Goal: Check status: Check status

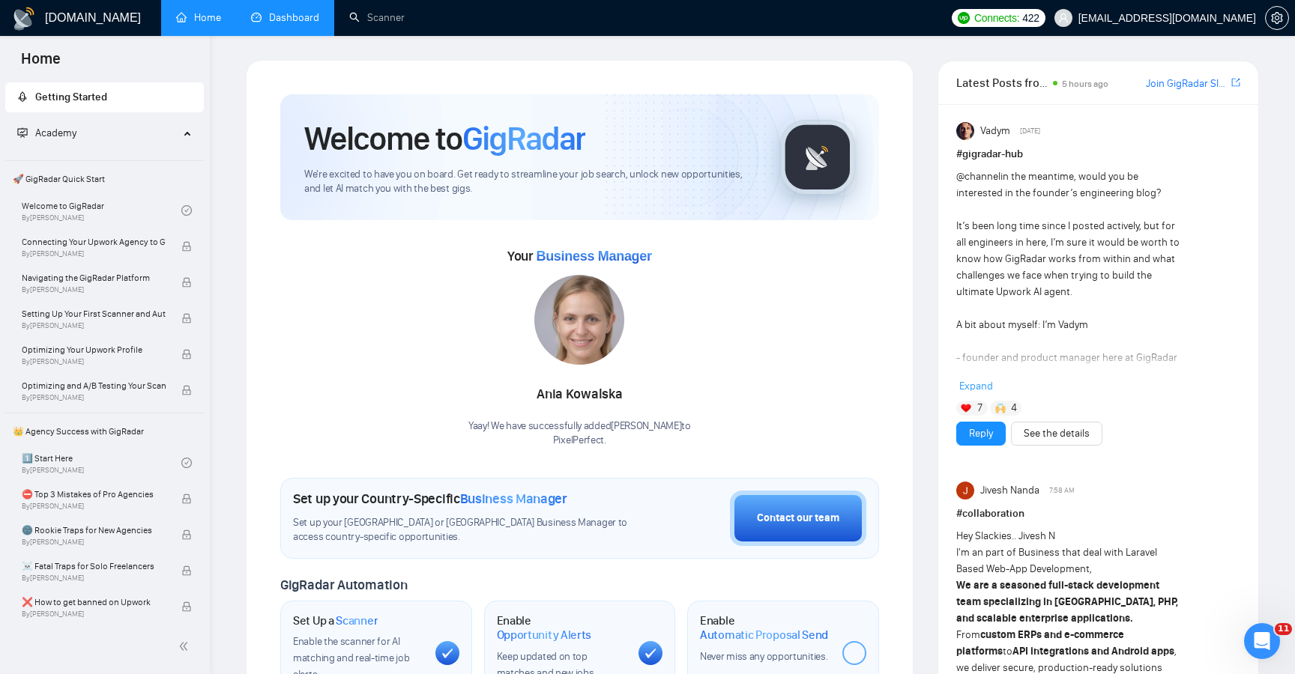
click at [294, 24] on link "Dashboard" at bounding box center [285, 17] width 68 height 13
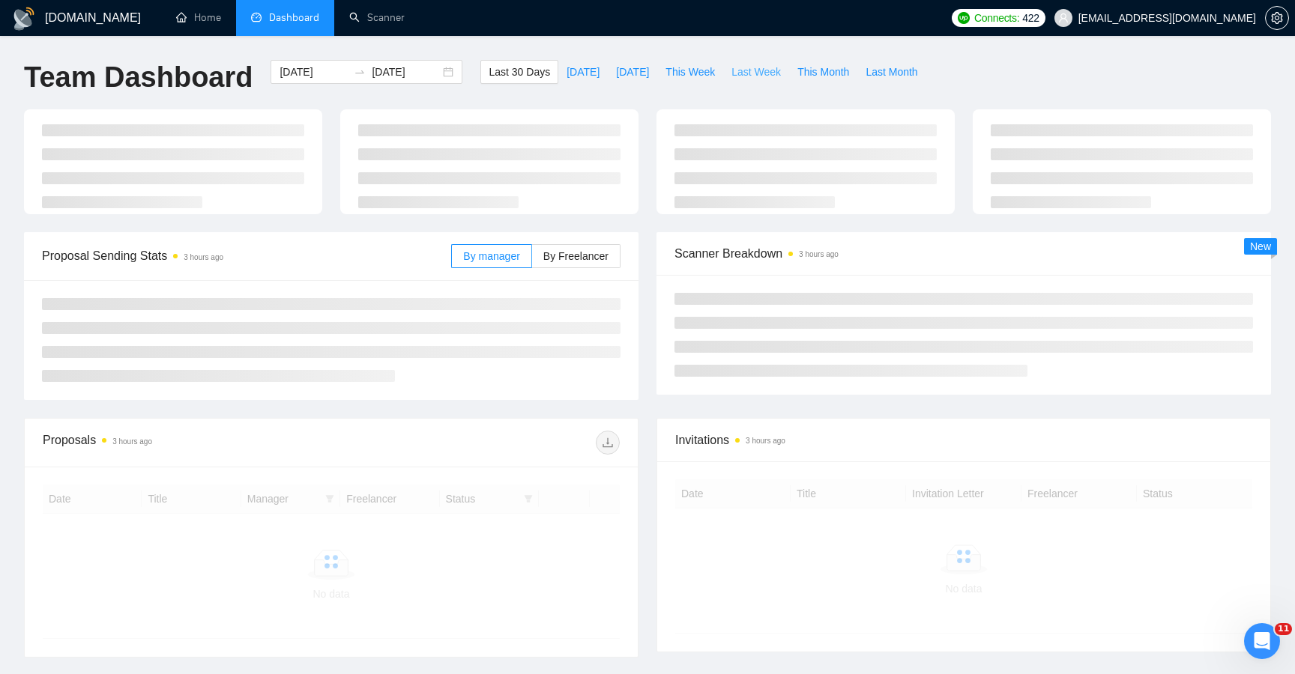
click at [757, 74] on span "Last Week" at bounding box center [755, 72] width 49 height 16
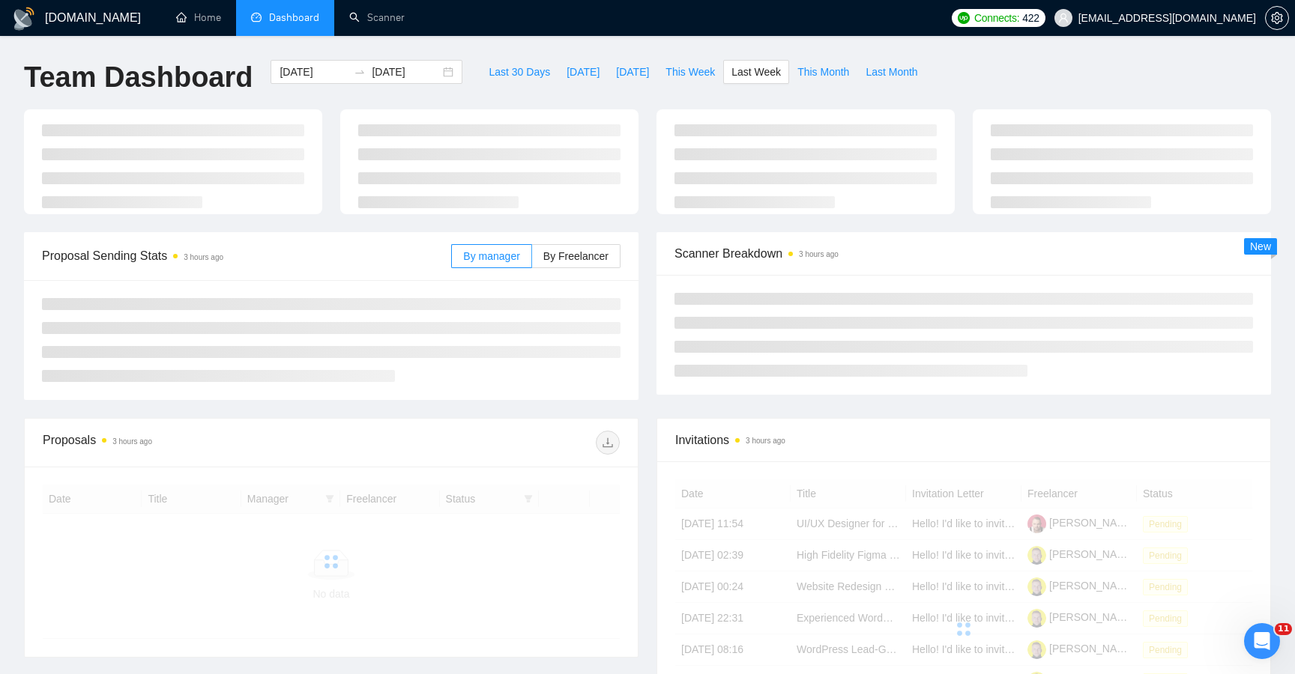
type input "[DATE]"
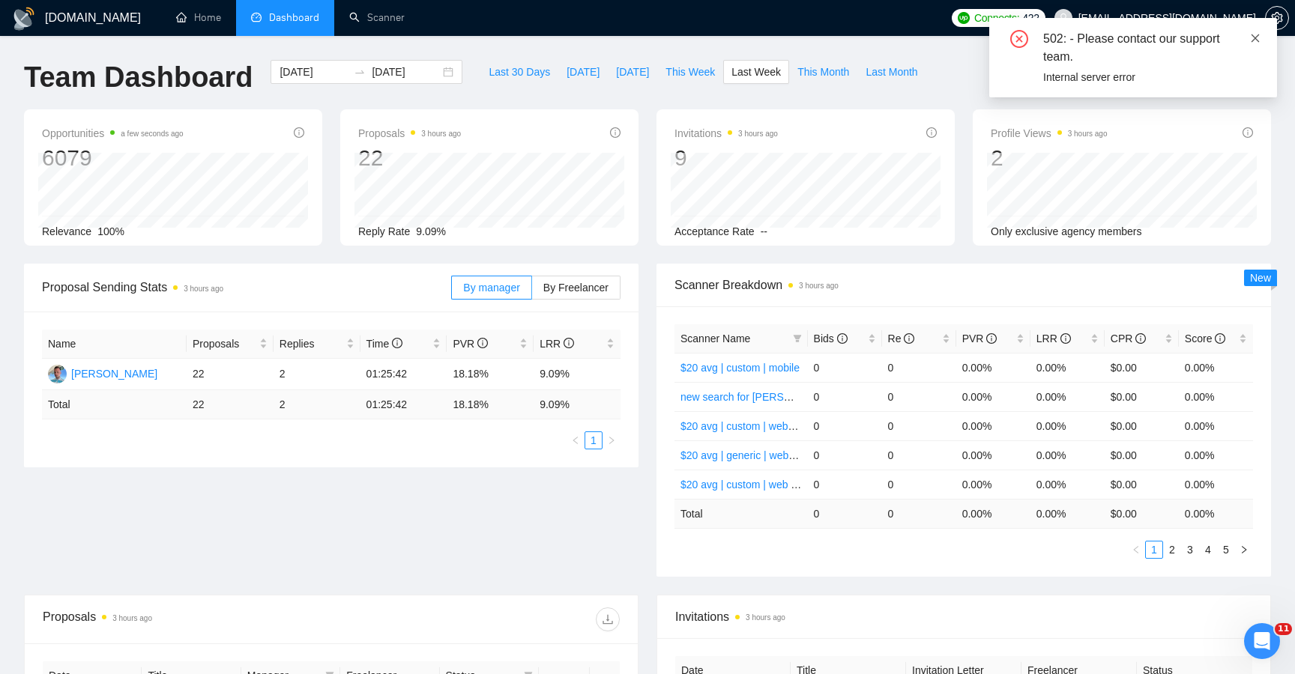
click at [1253, 40] on icon "close" at bounding box center [1255, 38] width 10 height 10
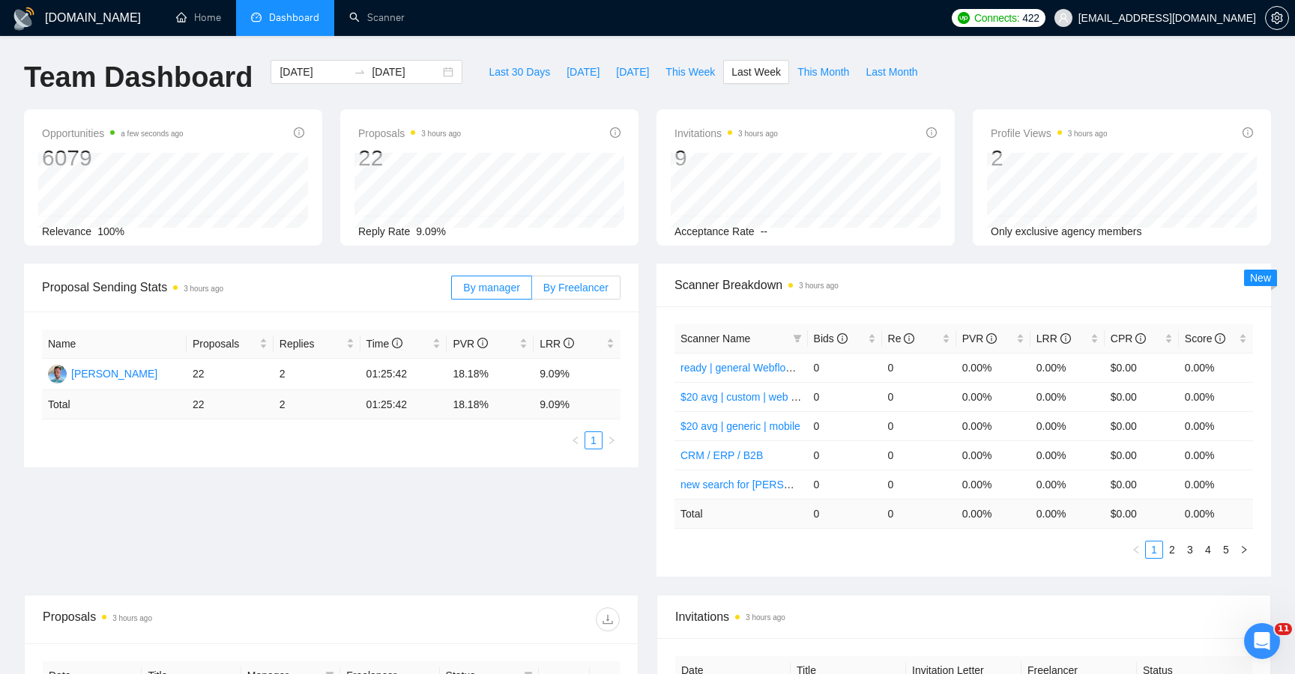
click at [582, 294] on label "By Freelancer" at bounding box center [576, 288] width 88 height 24
click at [532, 291] on input "By Freelancer" at bounding box center [532, 291] width 0 height 0
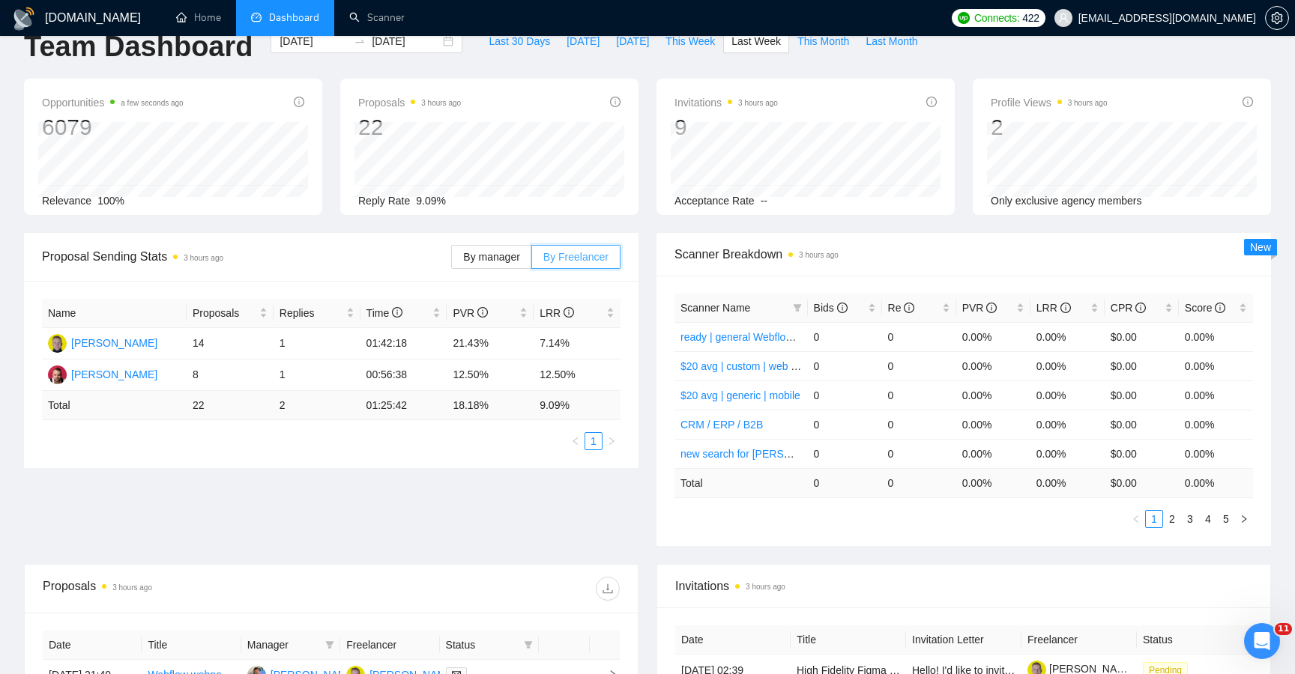
scroll to position [34, 0]
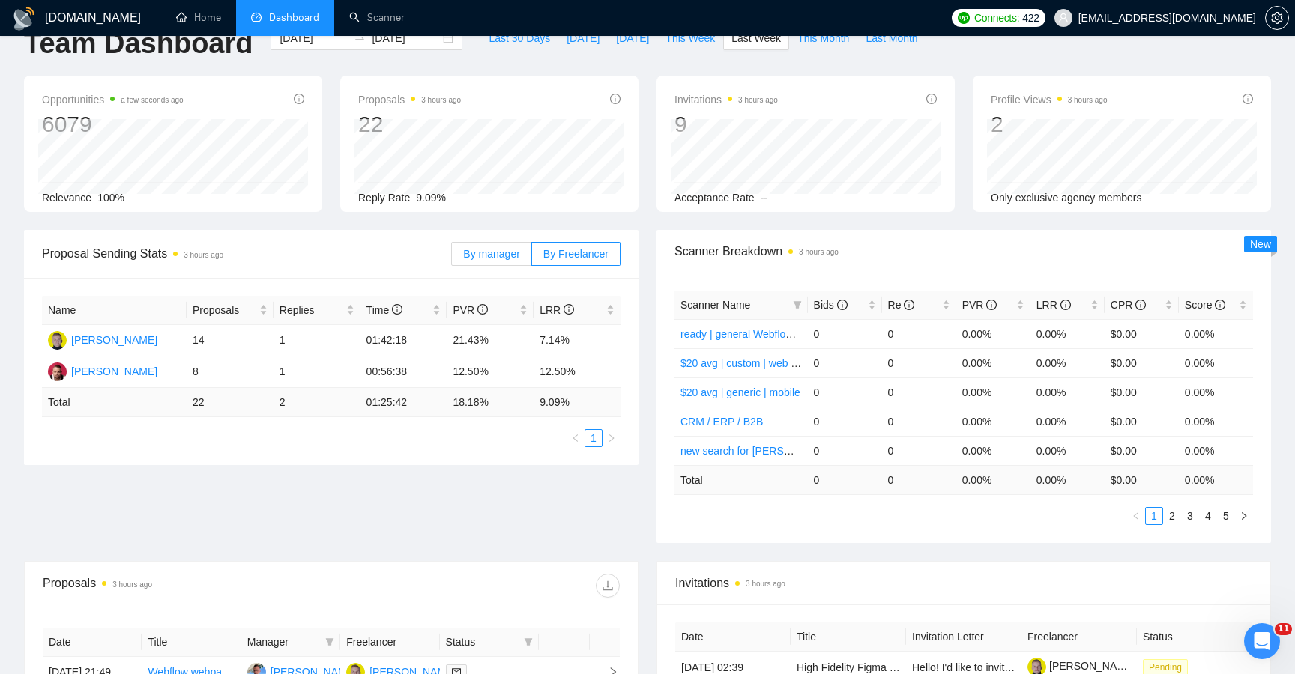
click at [505, 250] on span "By manager" at bounding box center [491, 254] width 56 height 12
click at [452, 258] on input "By manager" at bounding box center [452, 258] width 0 height 0
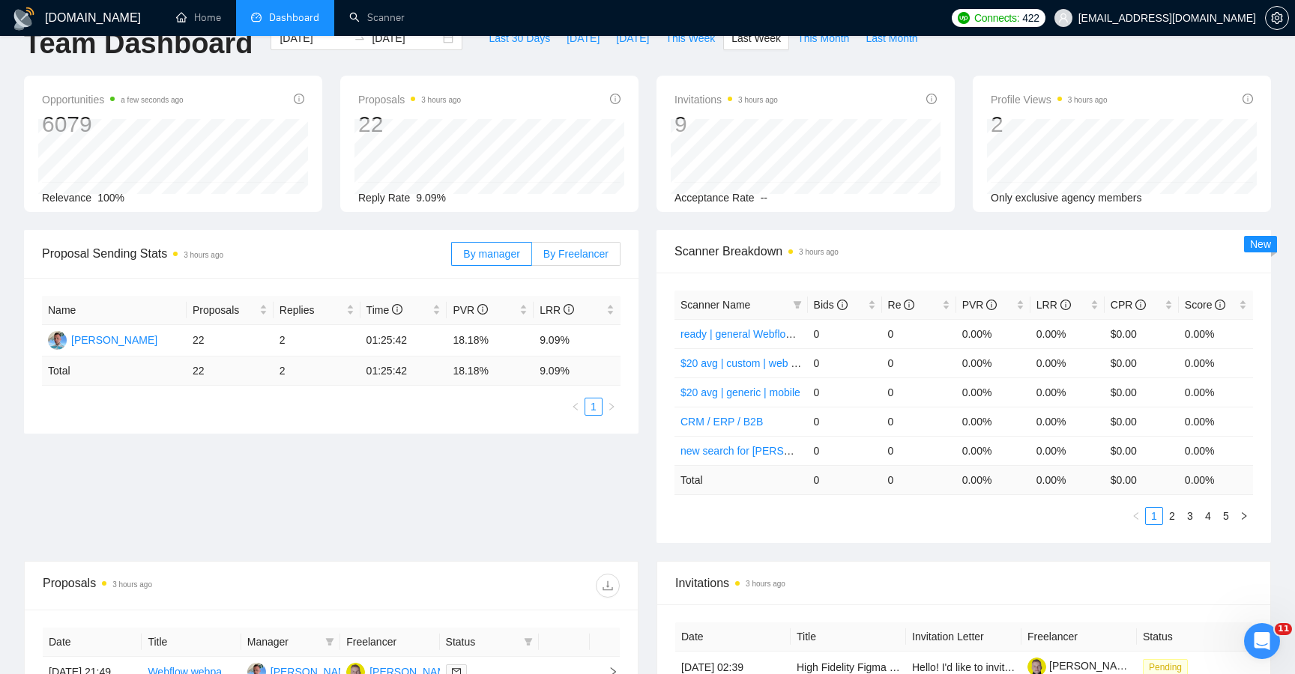
click at [561, 261] on label "By Freelancer" at bounding box center [576, 254] width 88 height 24
click at [532, 258] on input "By Freelancer" at bounding box center [532, 258] width 0 height 0
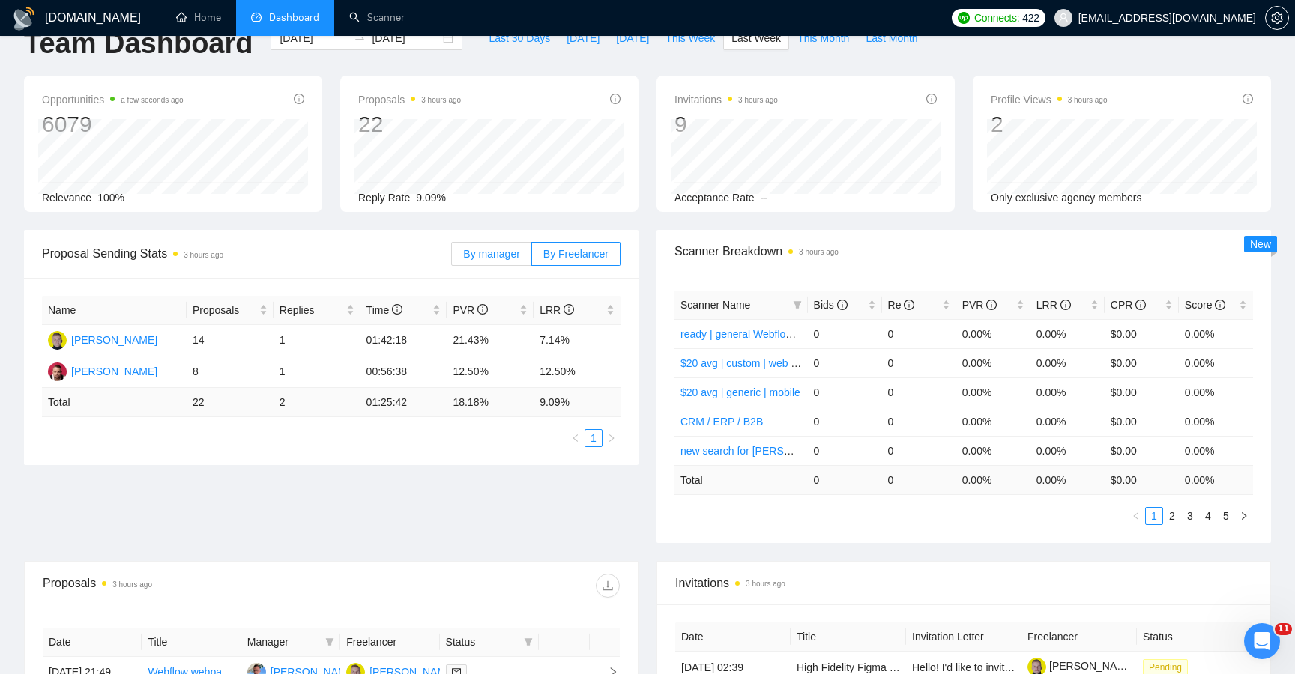
click at [496, 246] on label "By manager" at bounding box center [491, 254] width 80 height 24
click at [452, 258] on input "By manager" at bounding box center [452, 258] width 0 height 0
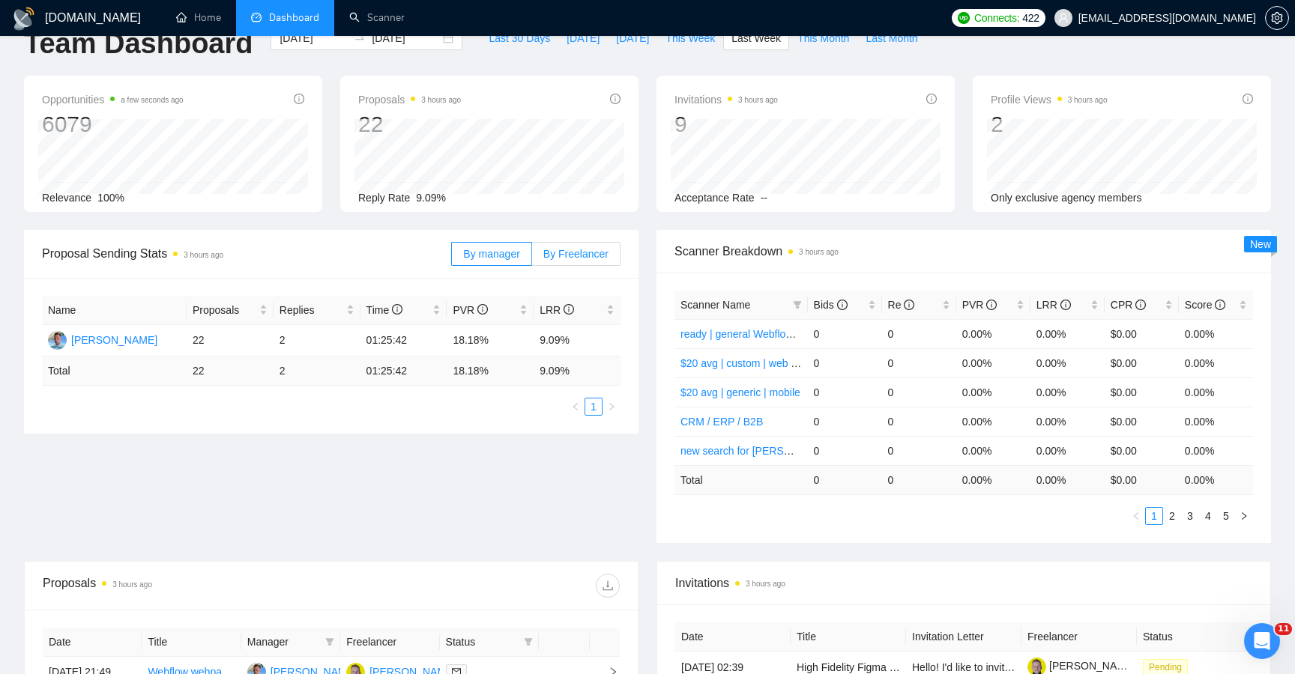
click at [553, 256] on span "By Freelancer" at bounding box center [575, 254] width 65 height 12
click at [532, 258] on input "By Freelancer" at bounding box center [532, 258] width 0 height 0
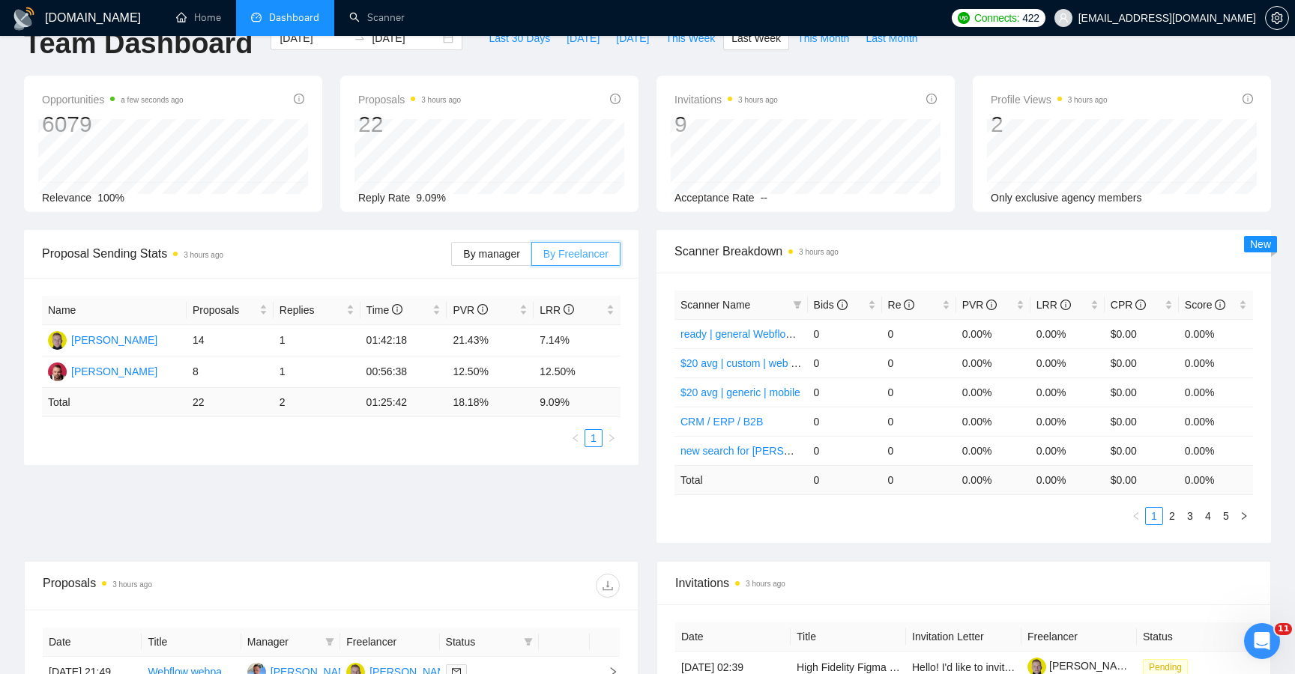
scroll to position [0, 0]
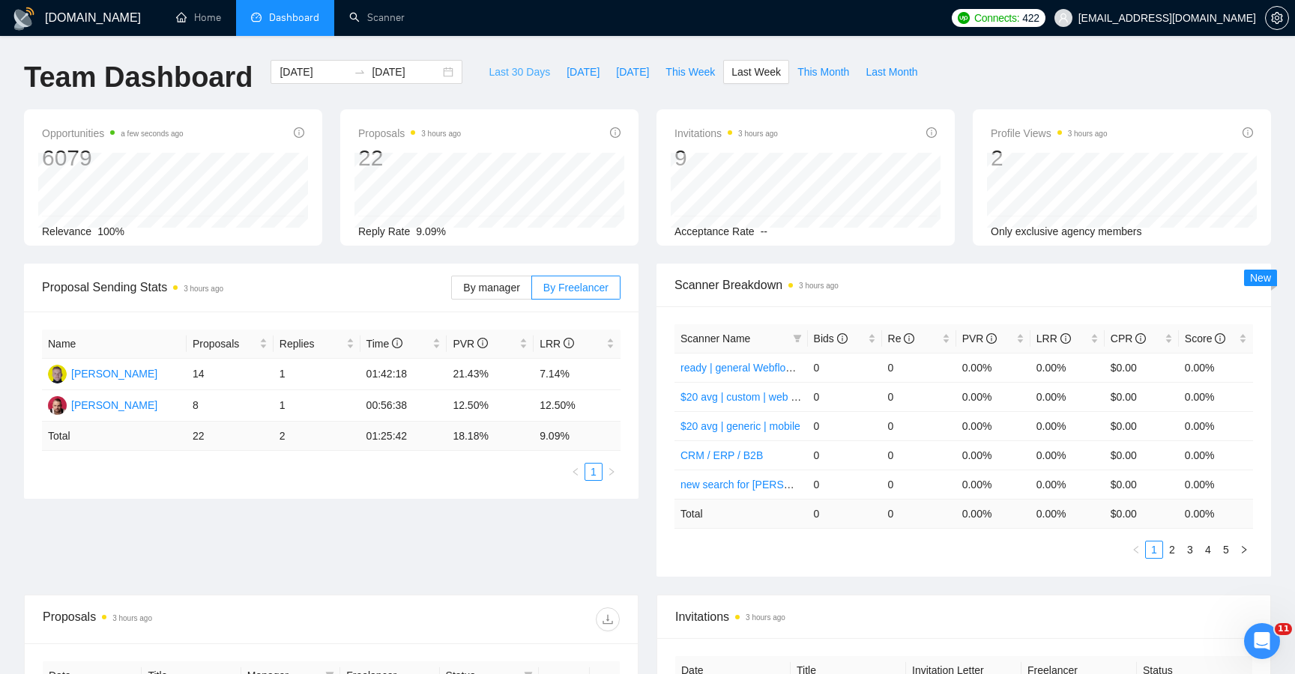
click at [523, 70] on span "Last 30 Days" at bounding box center [518, 72] width 61 height 16
type input "[DATE]"
click at [757, 67] on span "Last Week" at bounding box center [755, 72] width 49 height 16
type input "[DATE]"
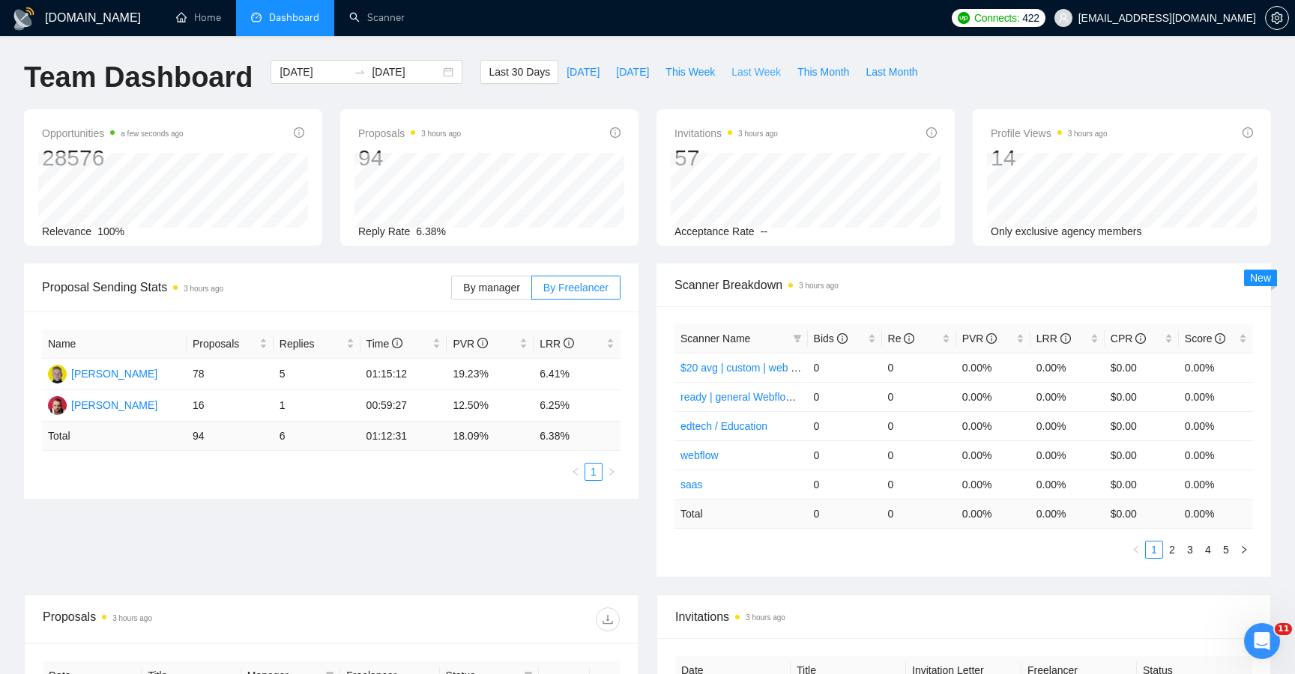
type input "[DATE]"
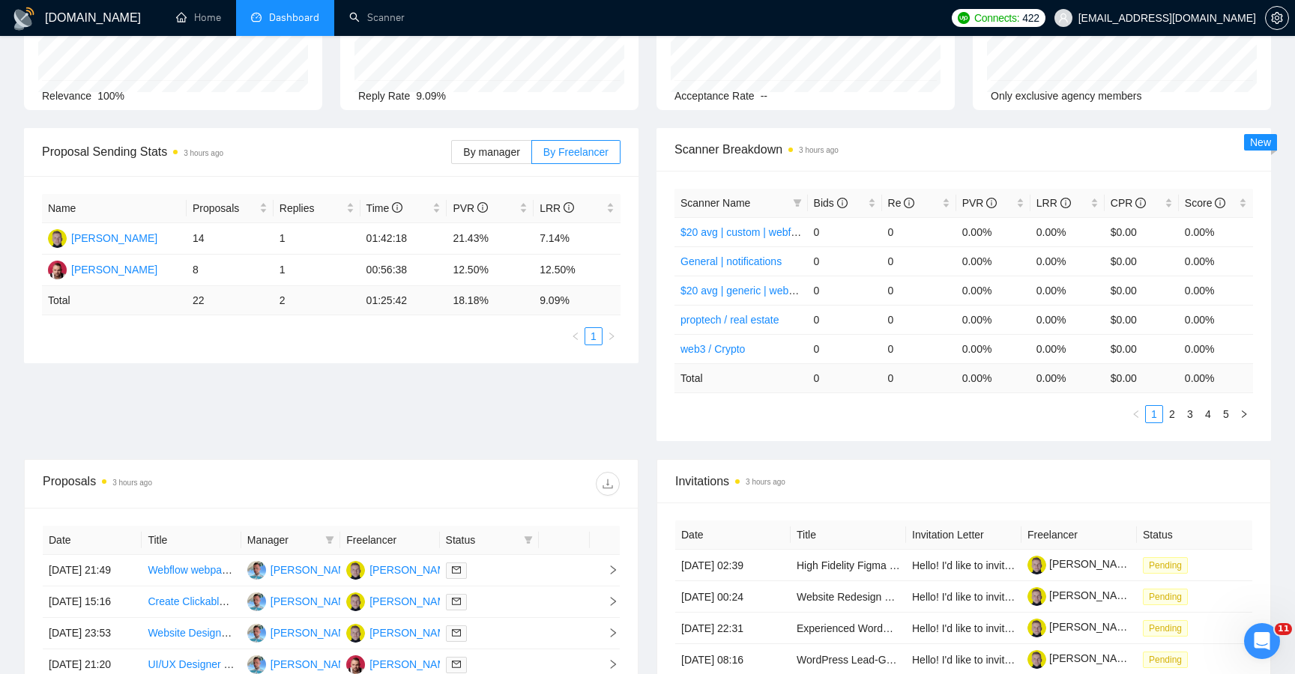
scroll to position [134, 0]
click at [608, 491] on icon "download" at bounding box center [608, 485] width 12 height 12
